Goal: Transaction & Acquisition: Purchase product/service

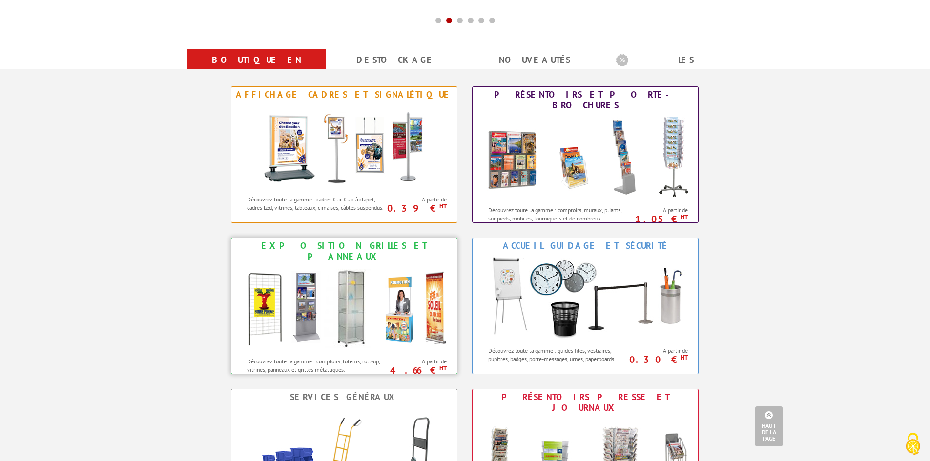
scroll to position [390, 0]
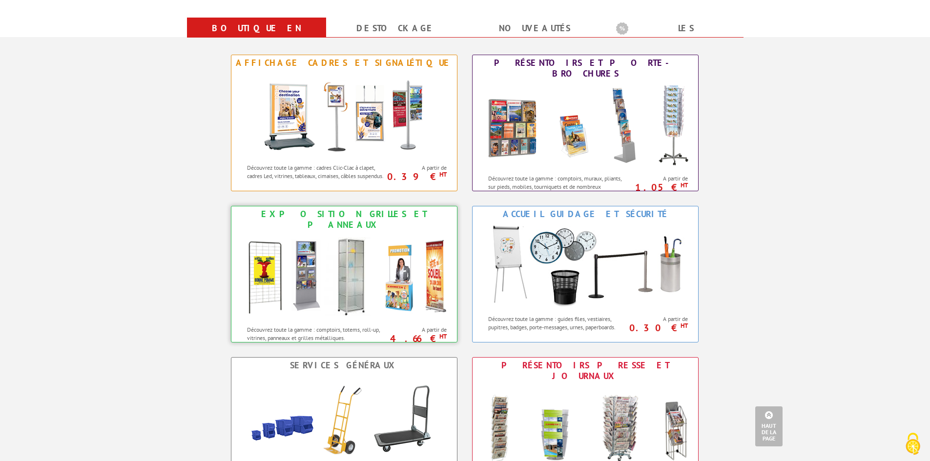
click at [398, 263] on img at bounding box center [344, 277] width 215 height 88
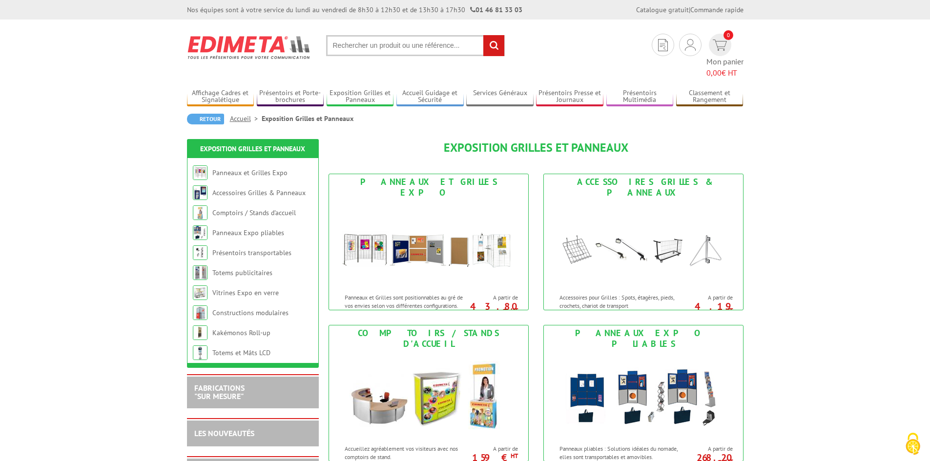
click at [424, 50] on input "text" at bounding box center [415, 45] width 179 height 21
click at [425, 45] on input "text" at bounding box center [415, 45] width 179 height 21
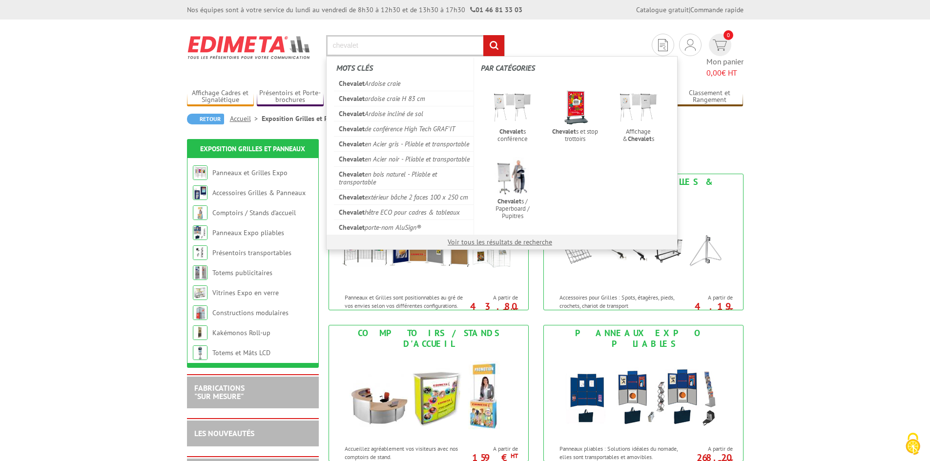
type input "chevalet"
click at [483, 35] on input "rechercher" at bounding box center [493, 45] width 21 height 21
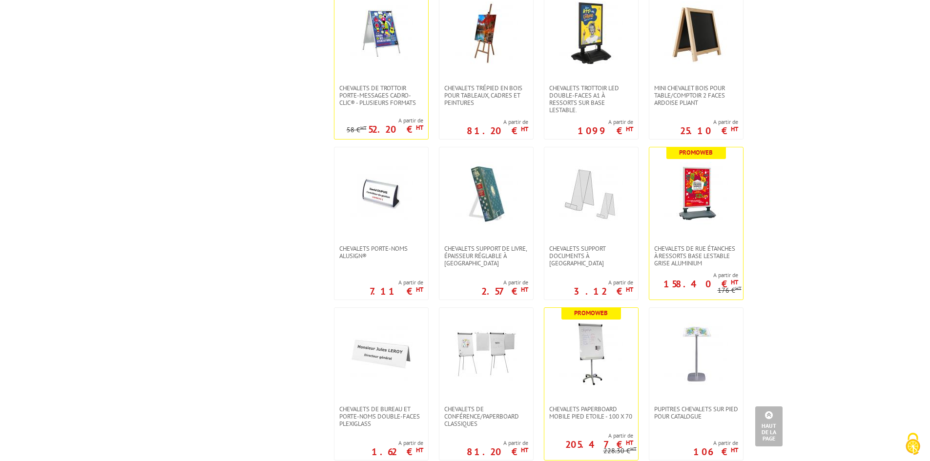
scroll to position [830, 0]
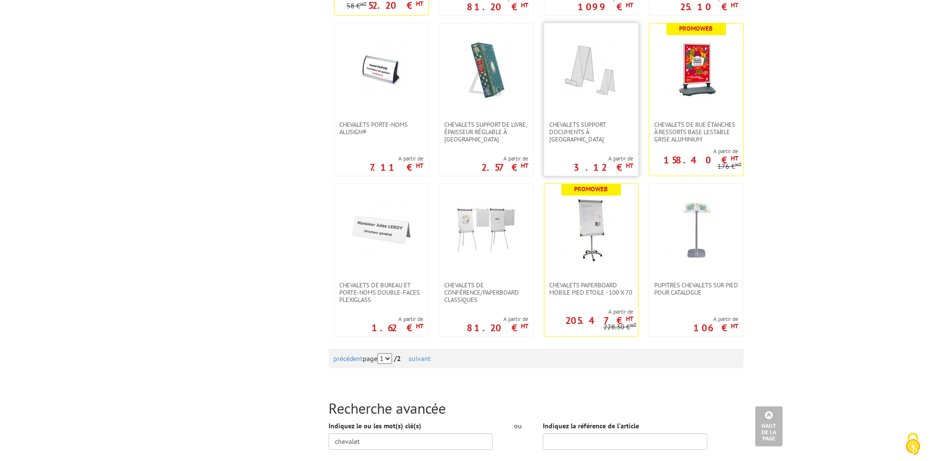
click at [617, 93] on img at bounding box center [590, 69] width 63 height 63
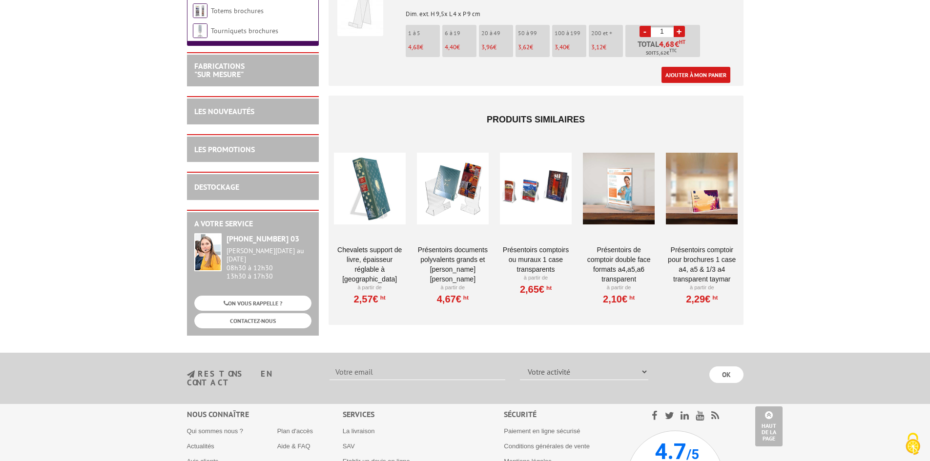
scroll to position [537, 0]
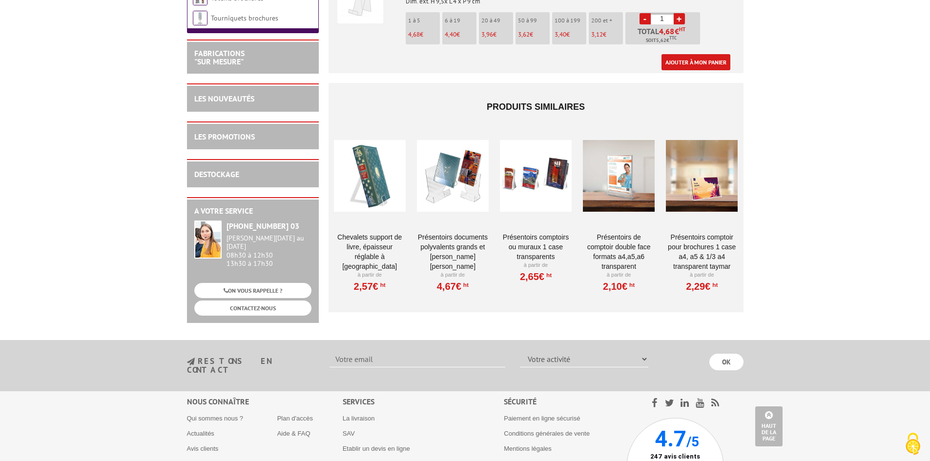
click at [473, 174] on div at bounding box center [453, 176] width 72 height 98
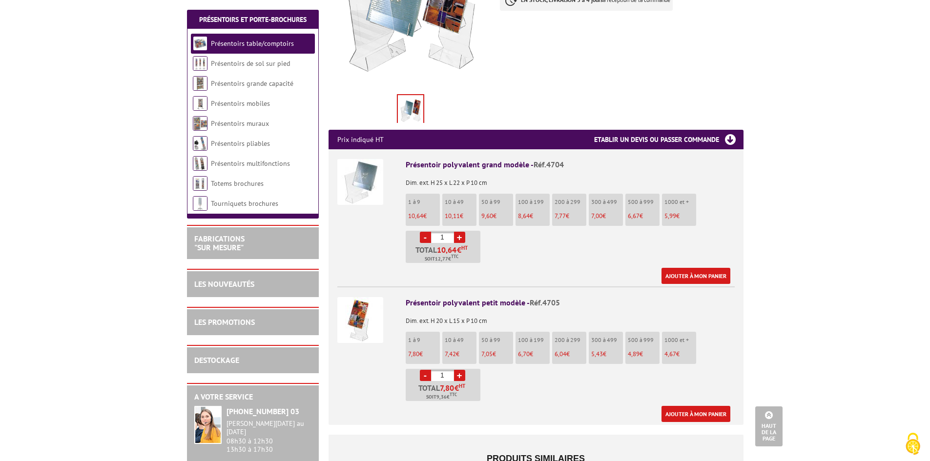
scroll to position [244, 0]
